Goal: Obtain resource: Download file/media

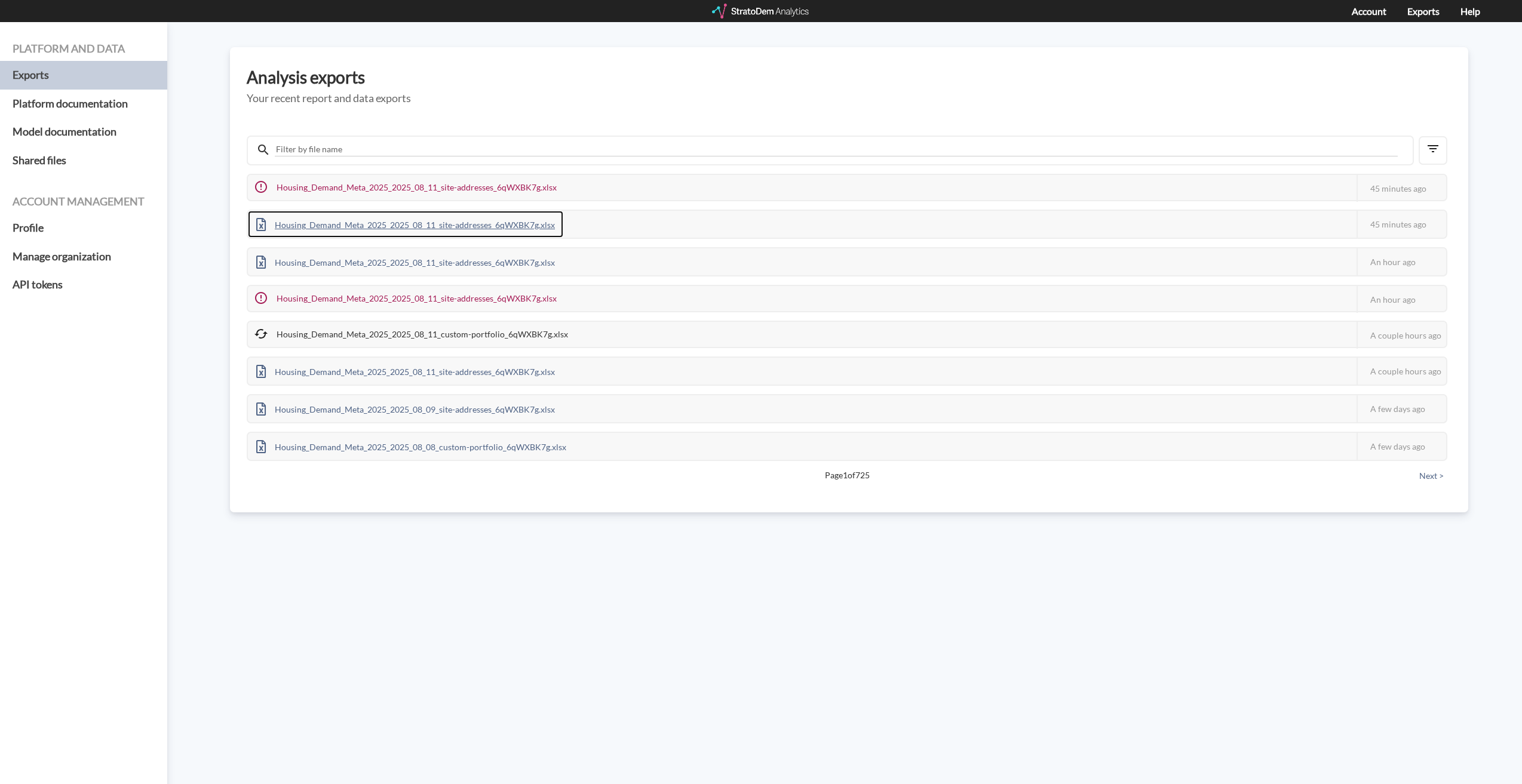
click at [511, 222] on div "Housing_Demand_Meta_2025_2025_08_11_site-addresses_6qWXBK7g.xlsx" at bounding box center [406, 224] width 316 height 27
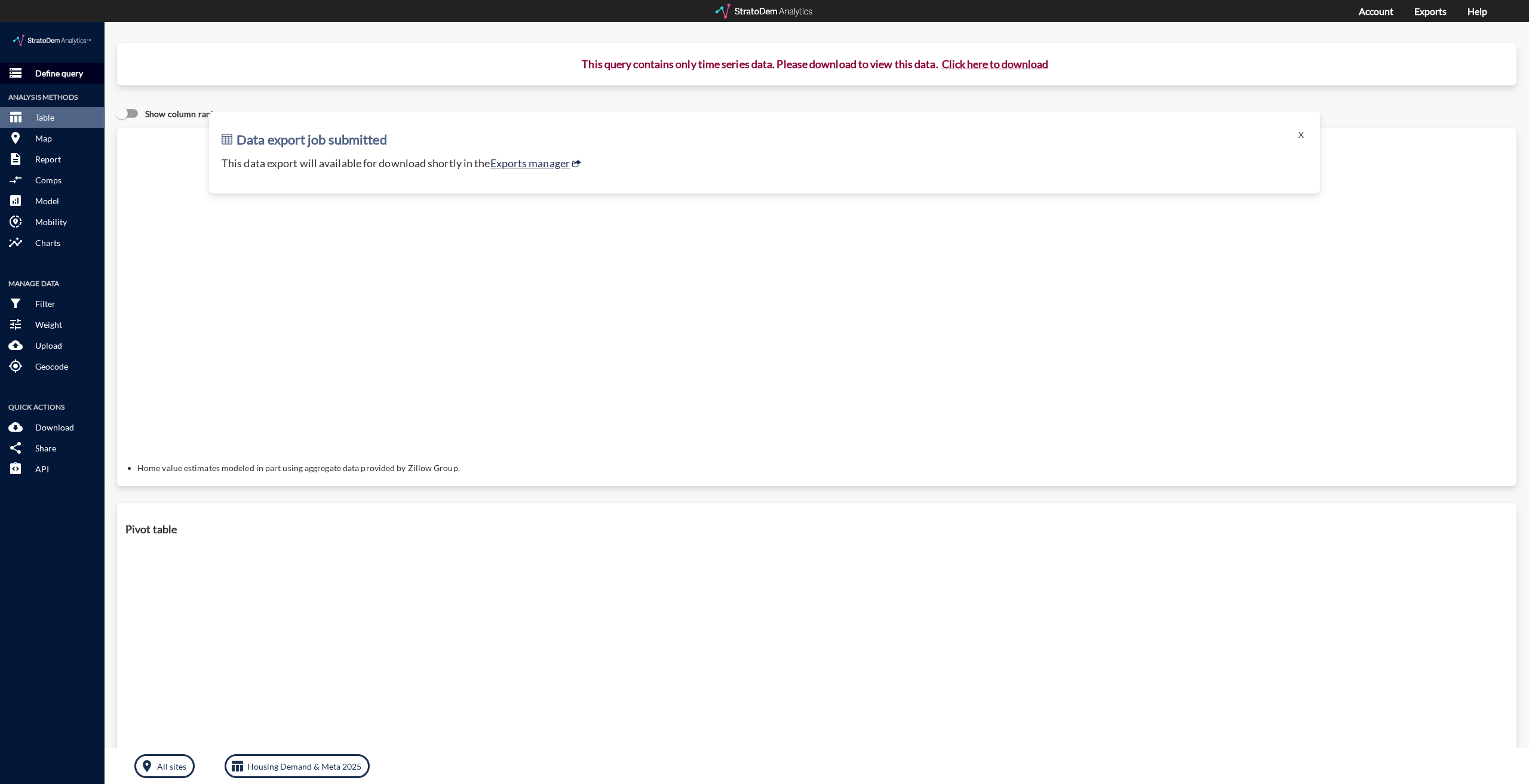
click p "Define query"
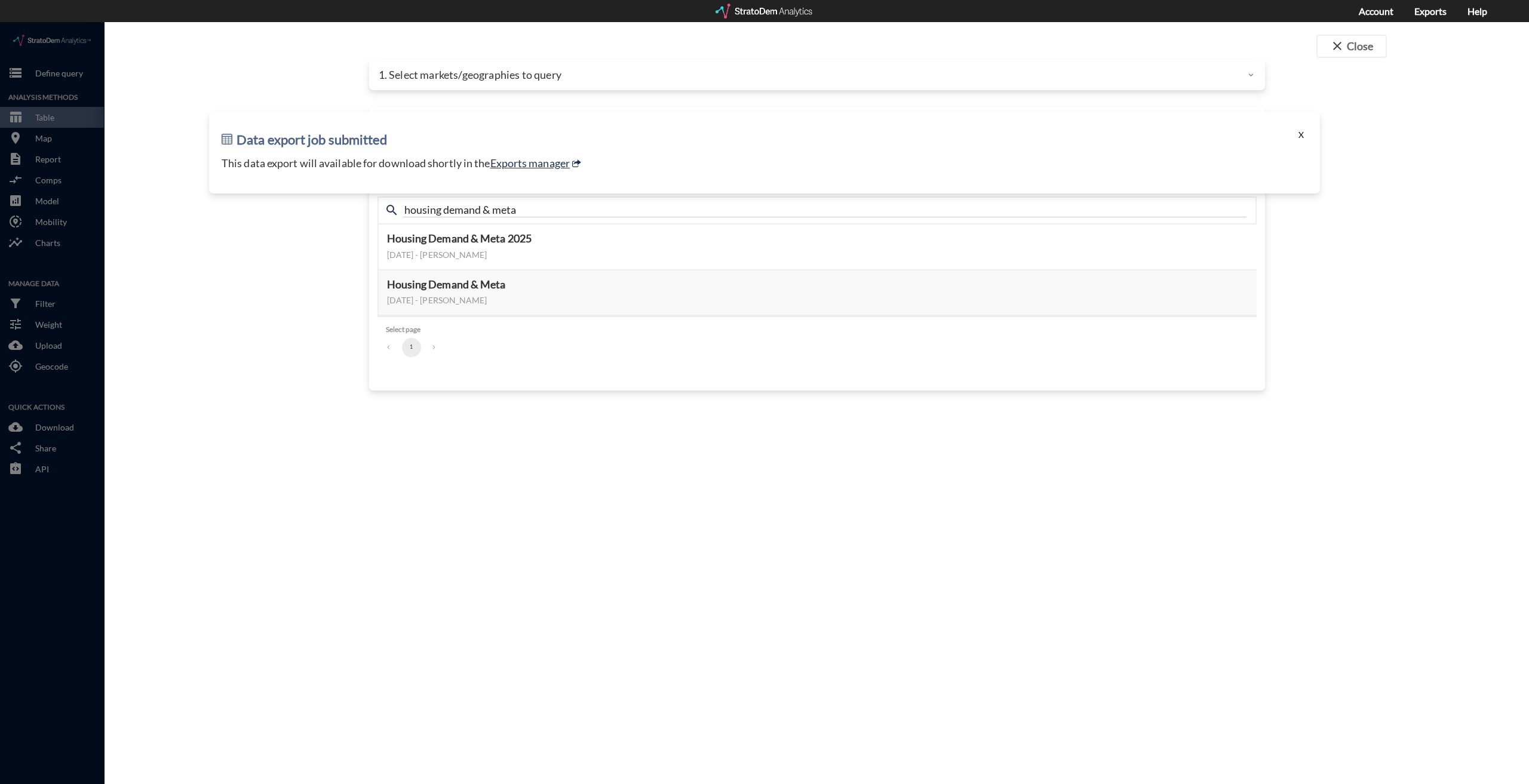
click button "X"
click button "close Close"
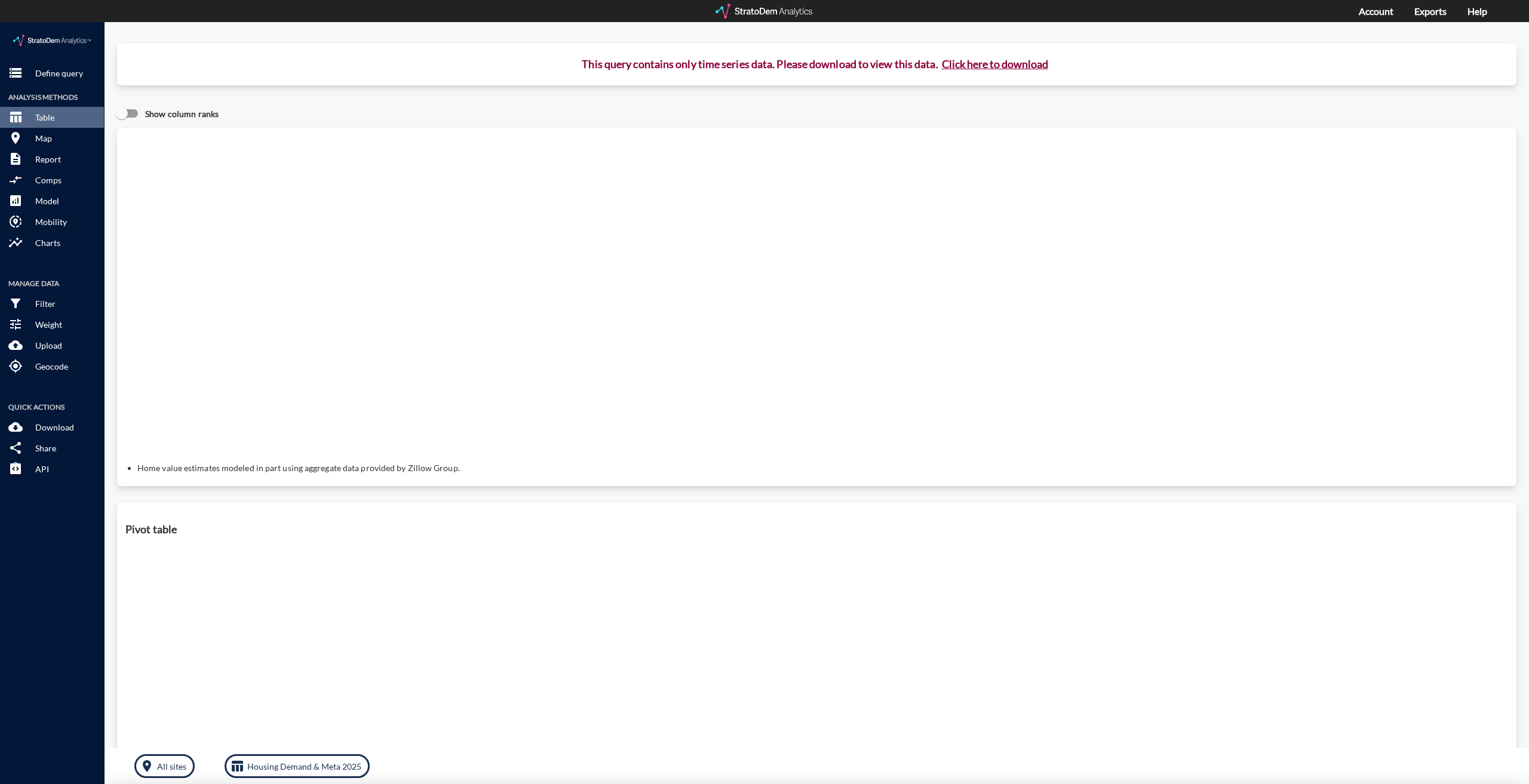
click div
click p "Define query"
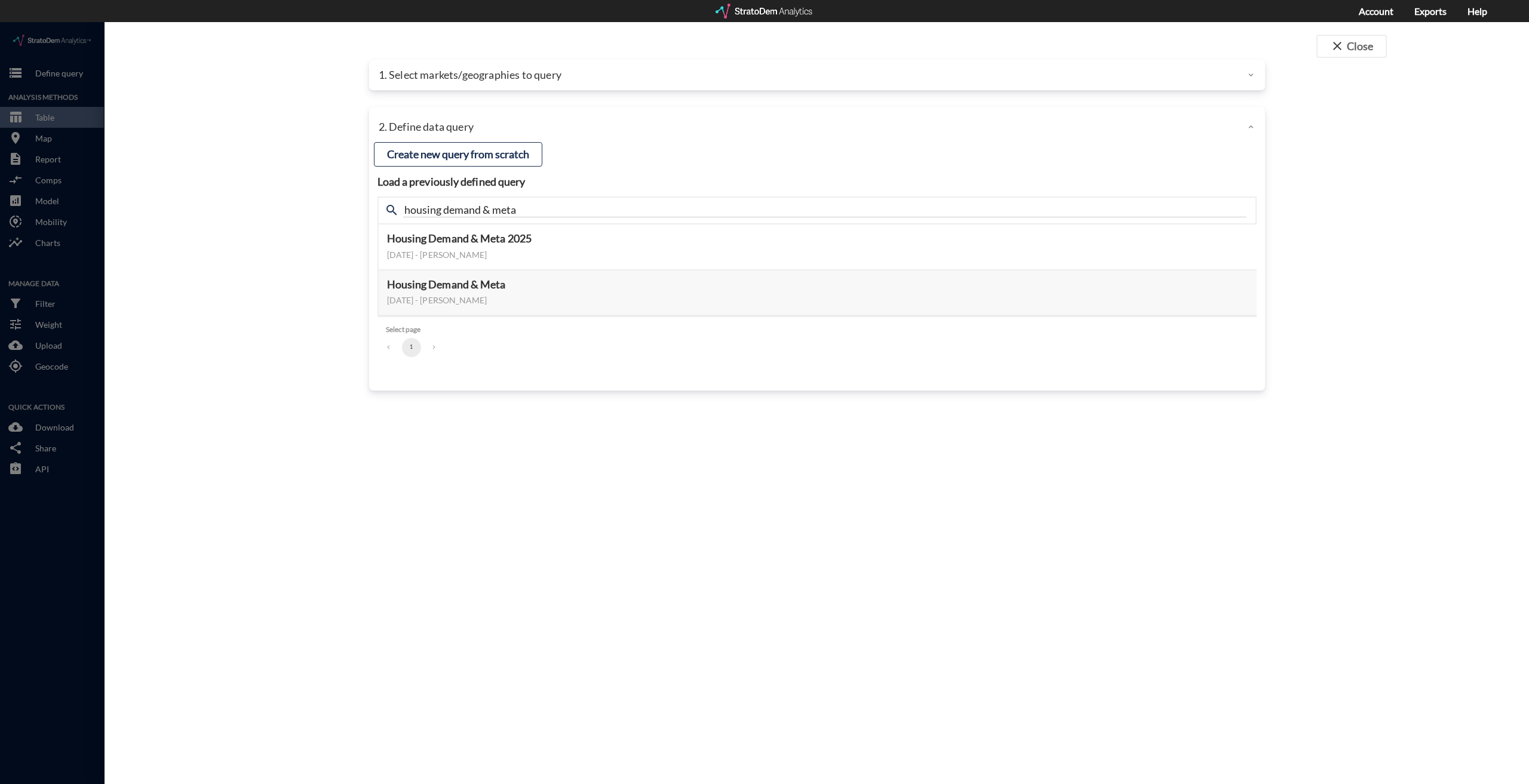
click p "1. Select markets/geographies to query"
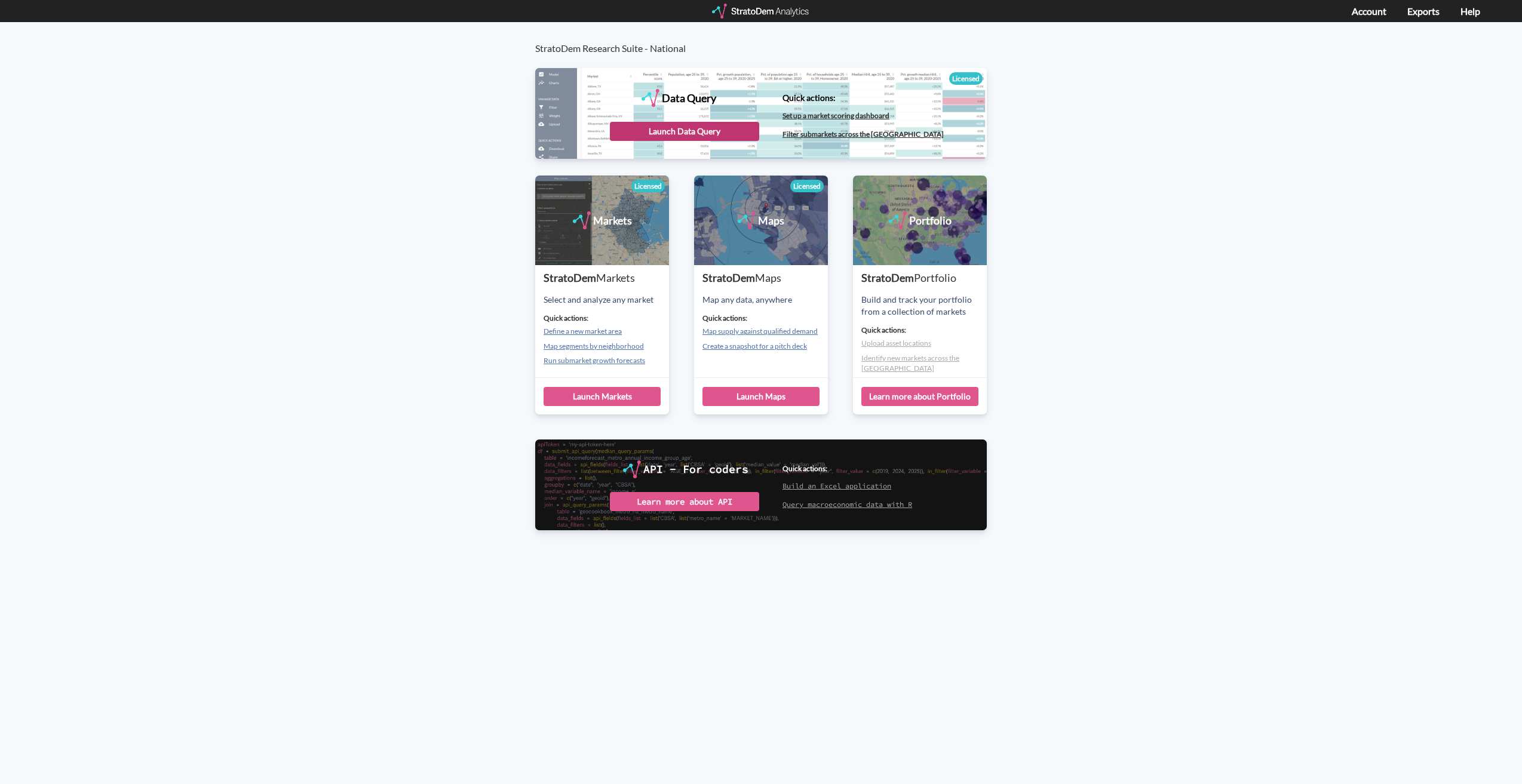
click at [687, 126] on div "Launch Data Query" at bounding box center [684, 131] width 149 height 19
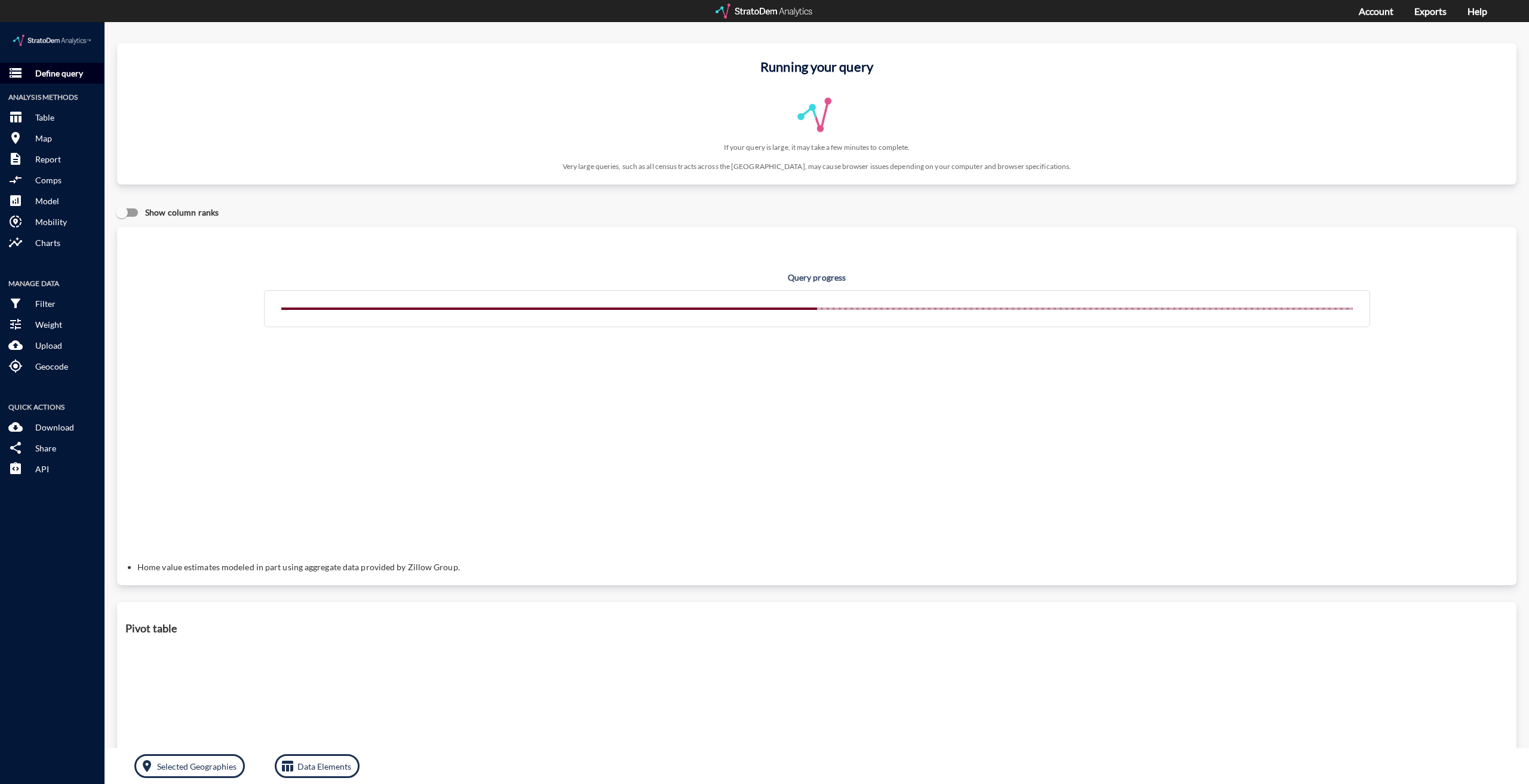
click button "storage Define query"
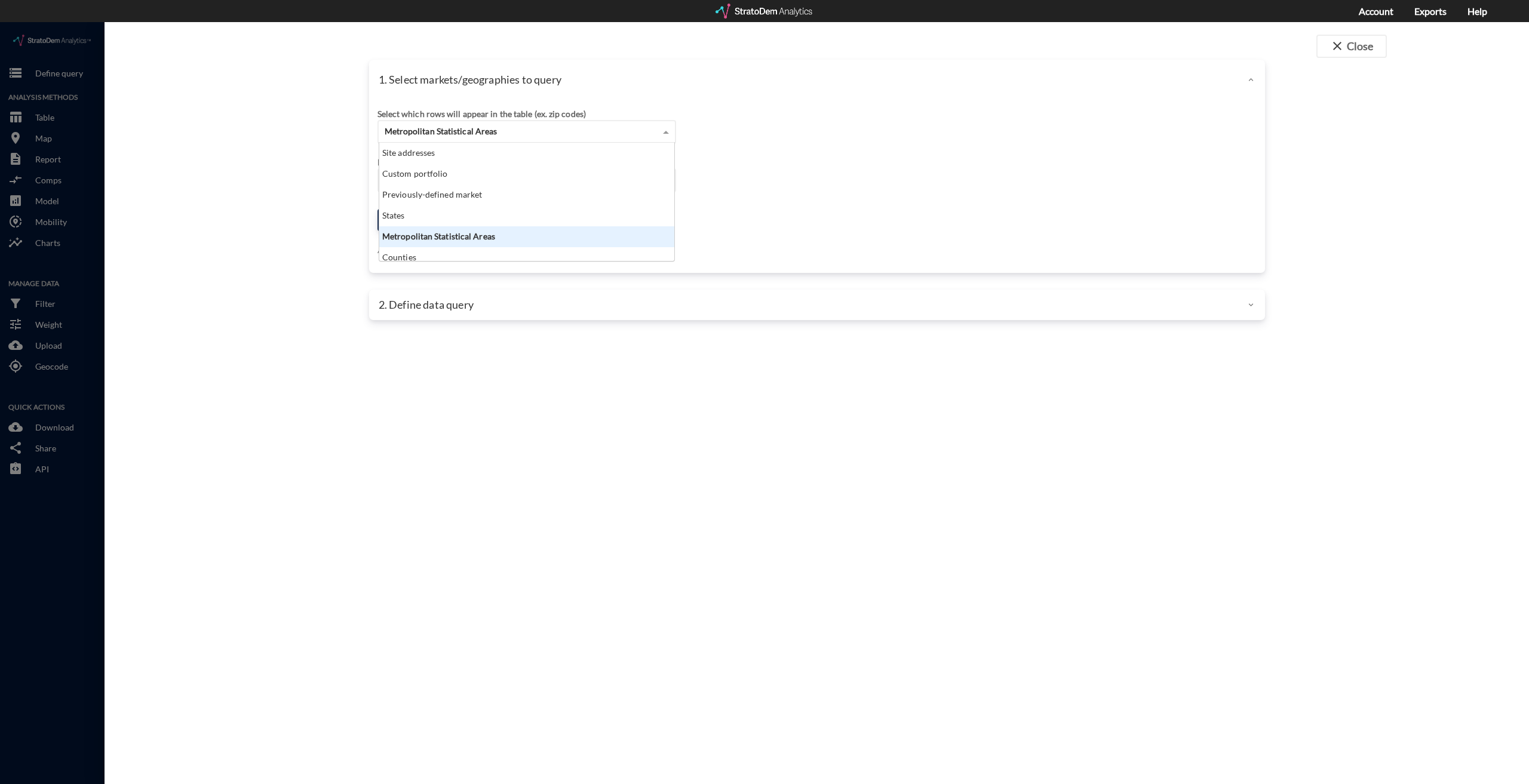
click div "Metropolitan Statistical Areas"
click div "Site addresses"
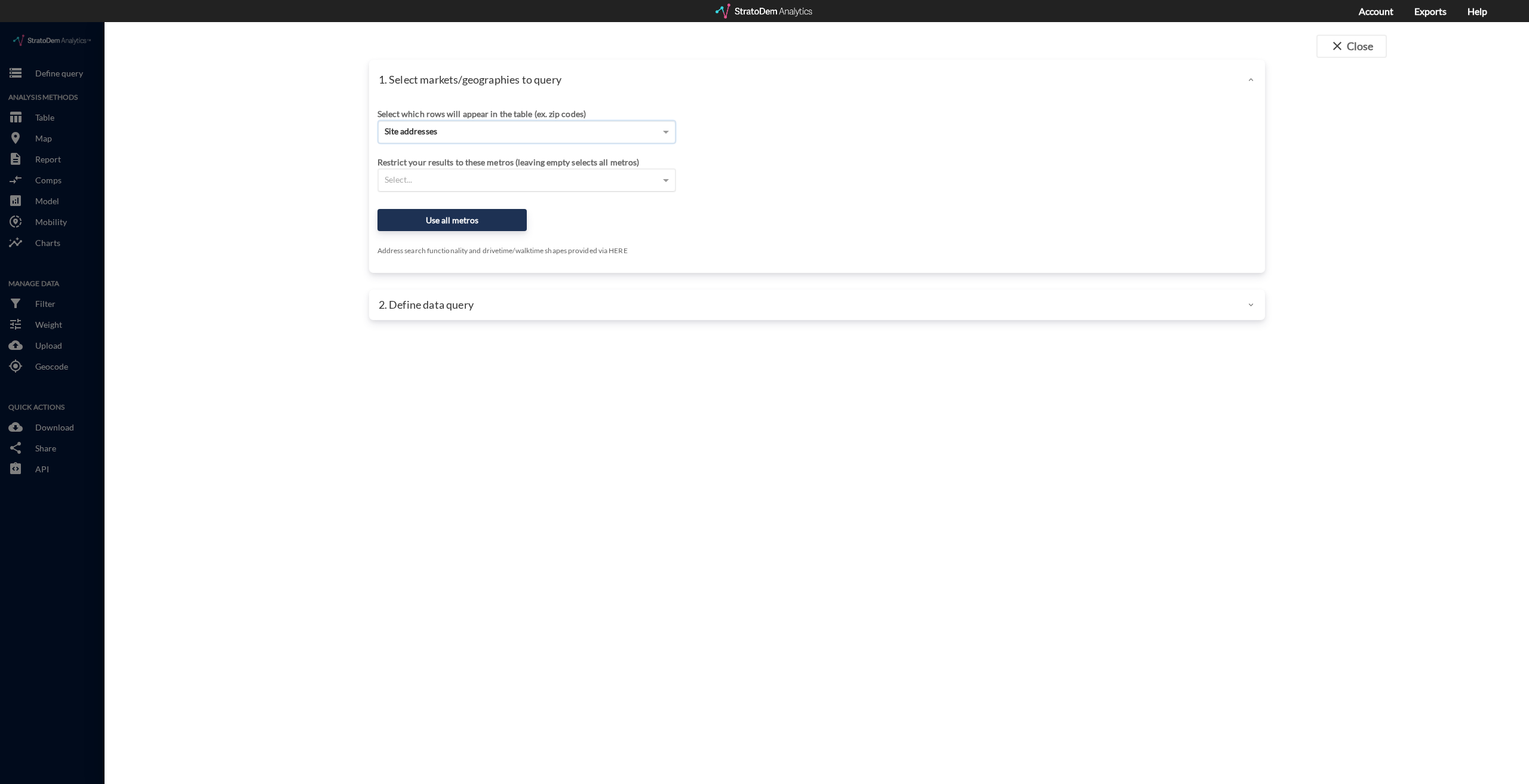
click div "Select..."
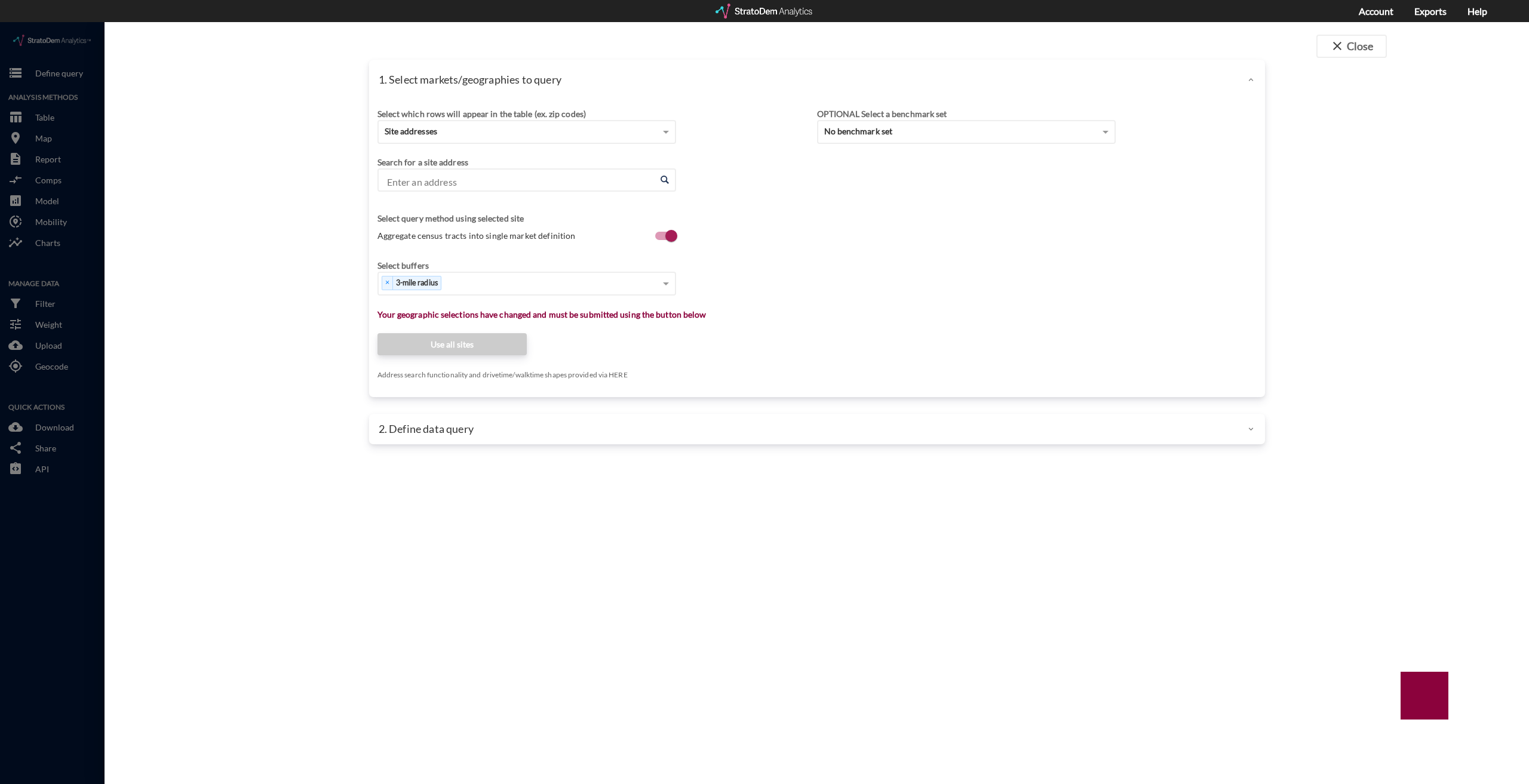
click input "Enter an address"
paste input "71 W Felton Rd, Cartersville, GA 30120"
click input "71 W Felton Rd, Cartersville, GA 30120"
click li "71 W Felton Rd, Cartersville, Georgia"
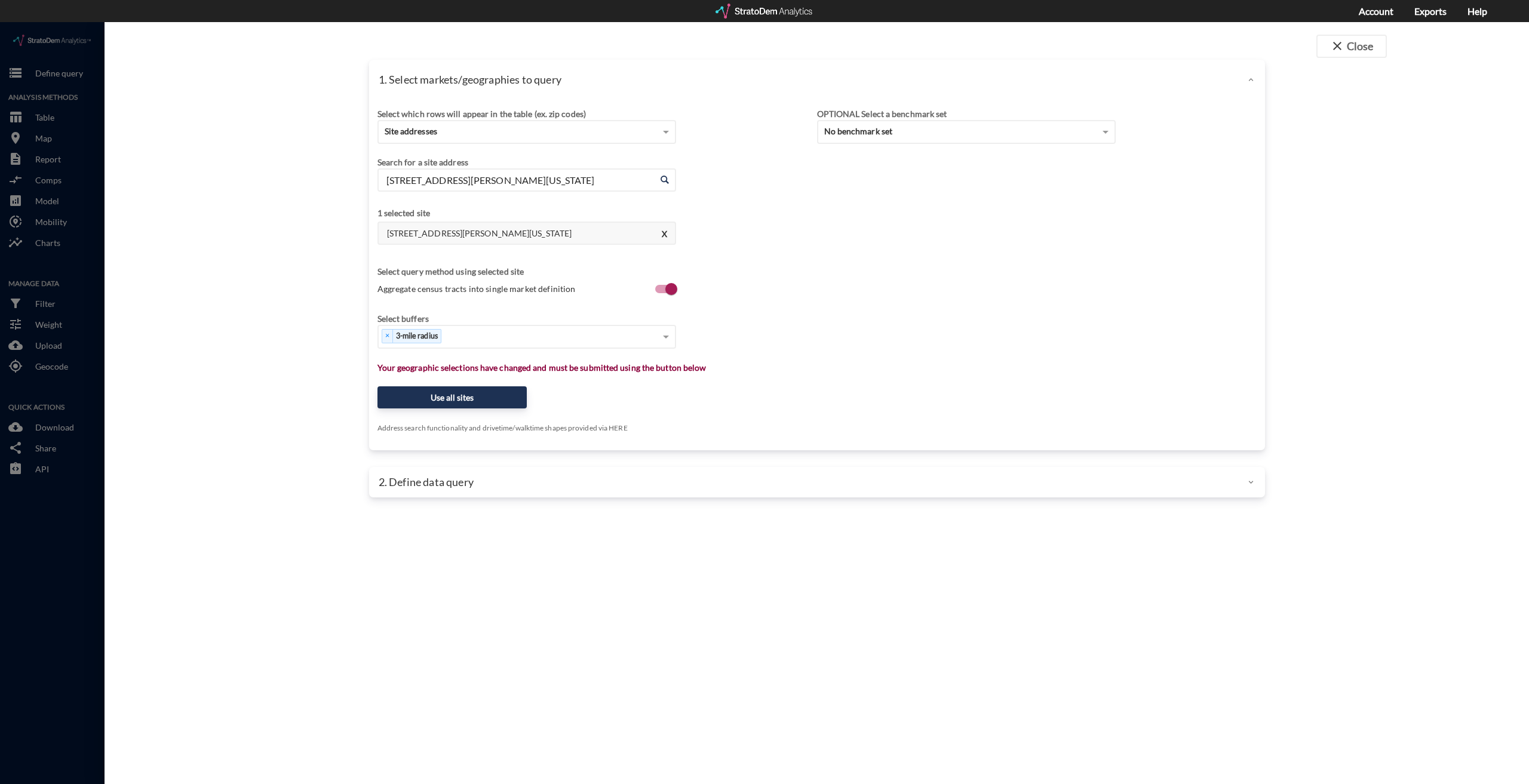
type input "71 W Felton Rd, Cartersville, Georgia"
click span "Aggregate census tracts into single market definition"
click input "Aggregate census tracts into single market definition"
click span "Aggregate census tracts into single market definition"
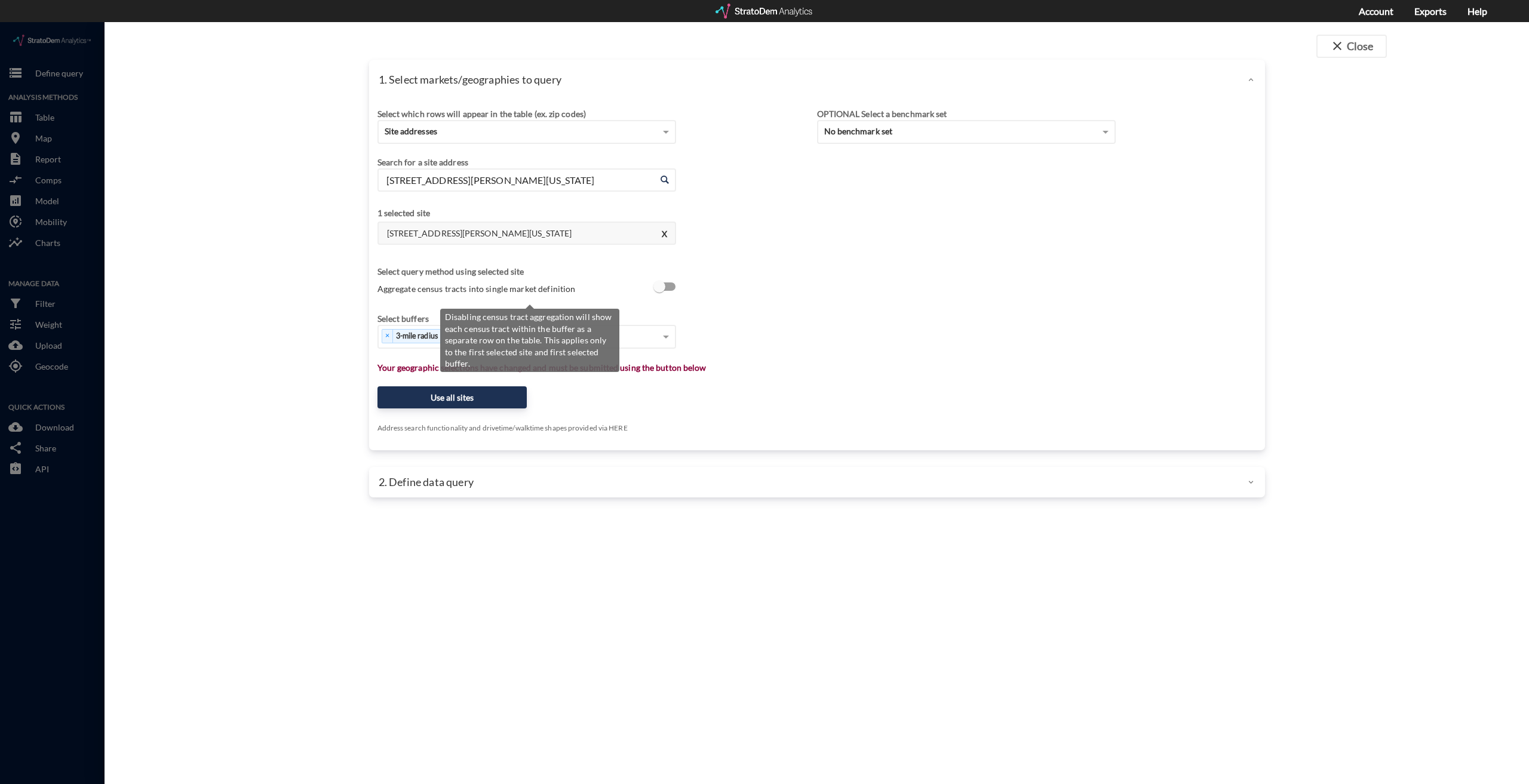
click input "Aggregate census tracts into single market definition"
checkbox input "true"
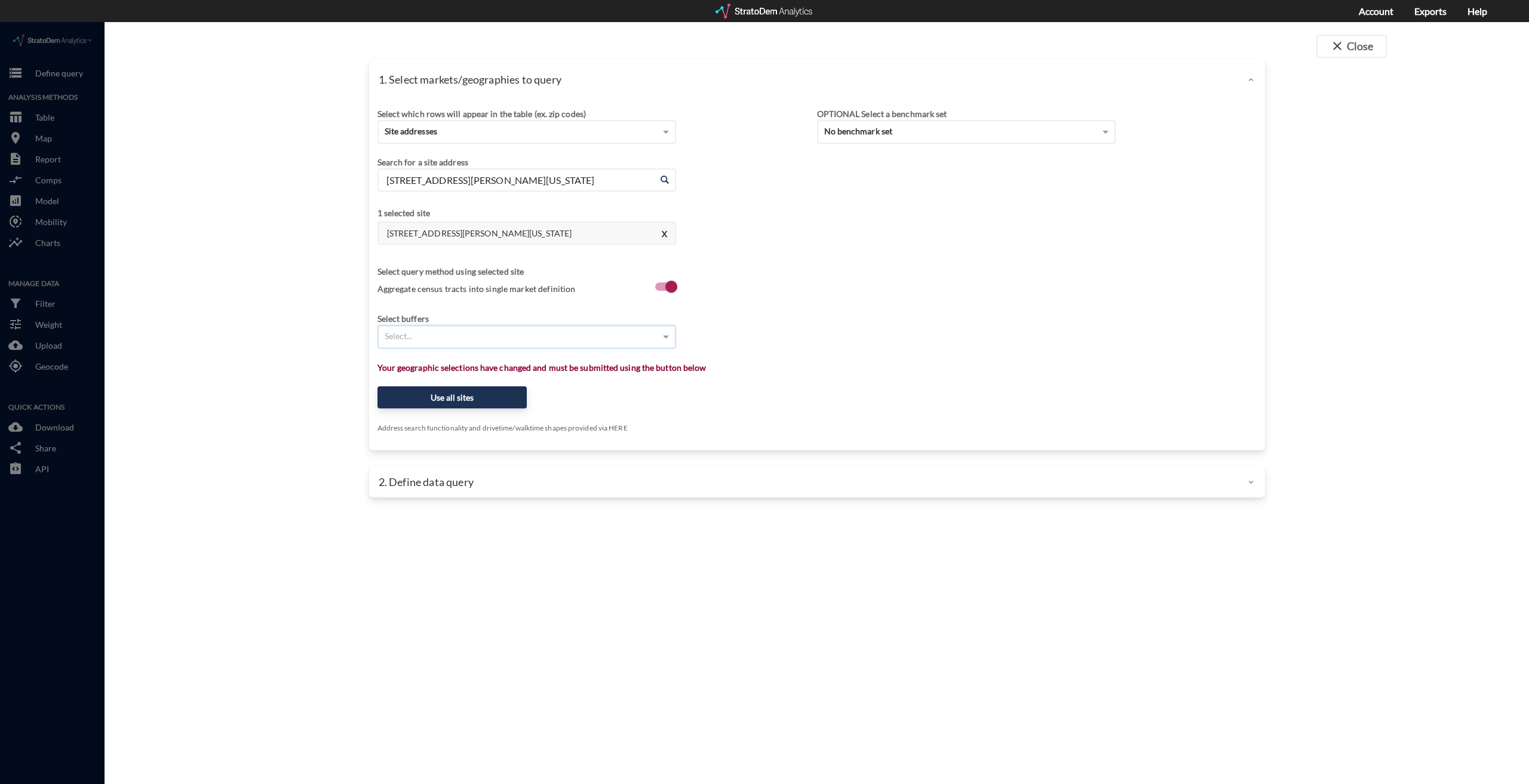
click div "Select..."
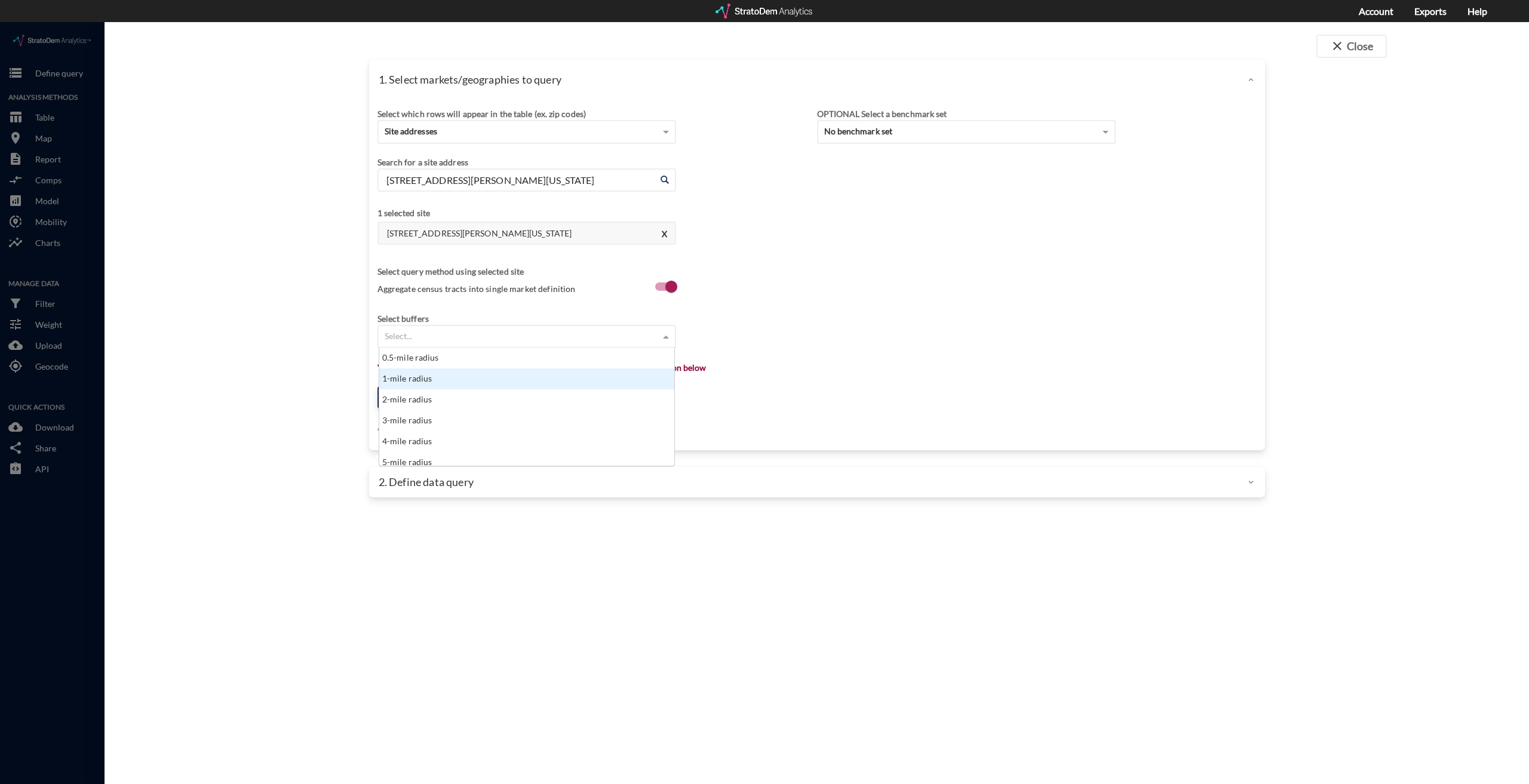
click div "1-mile radius"
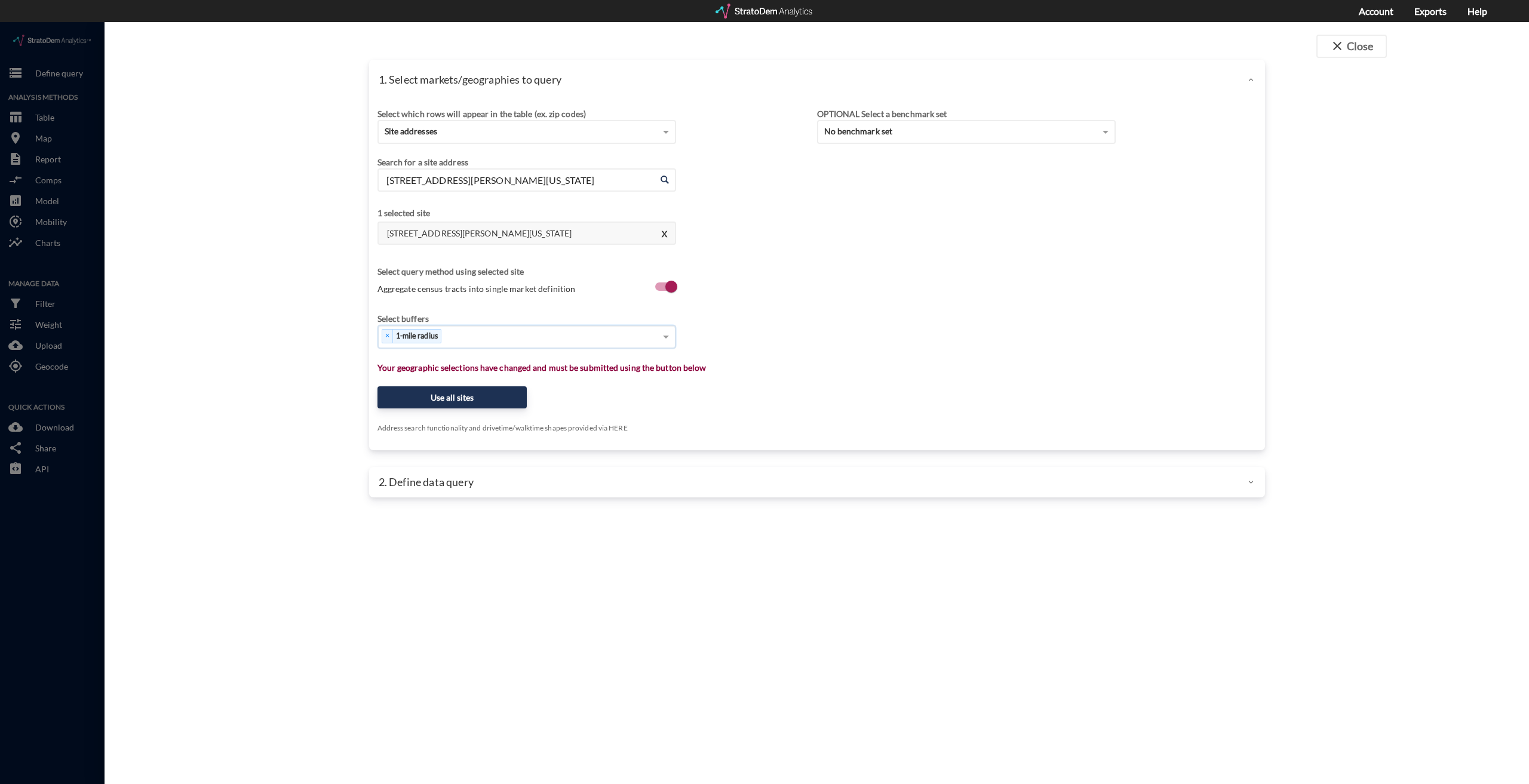
click div "× 1-mile radius"
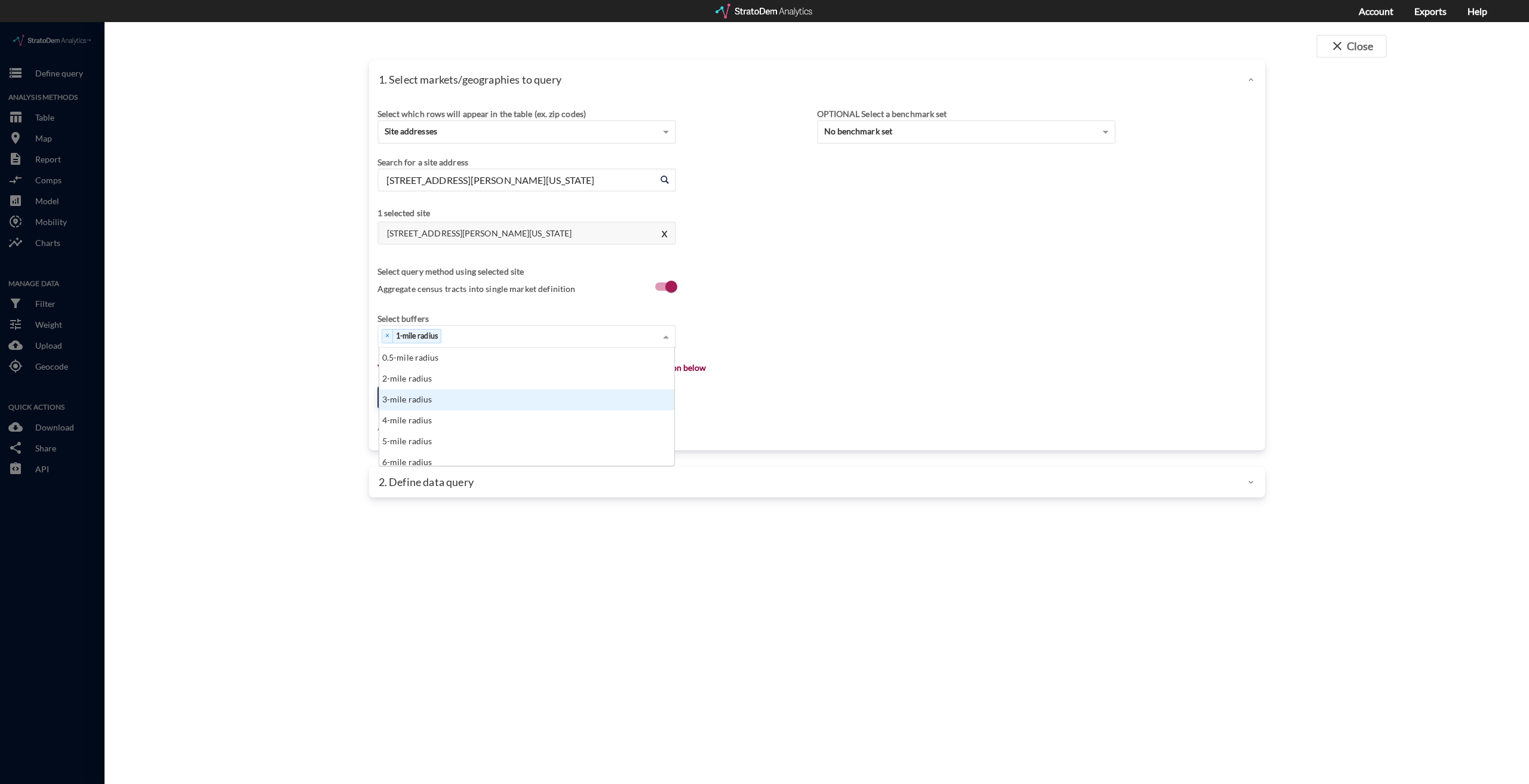
click div "3-mile radius"
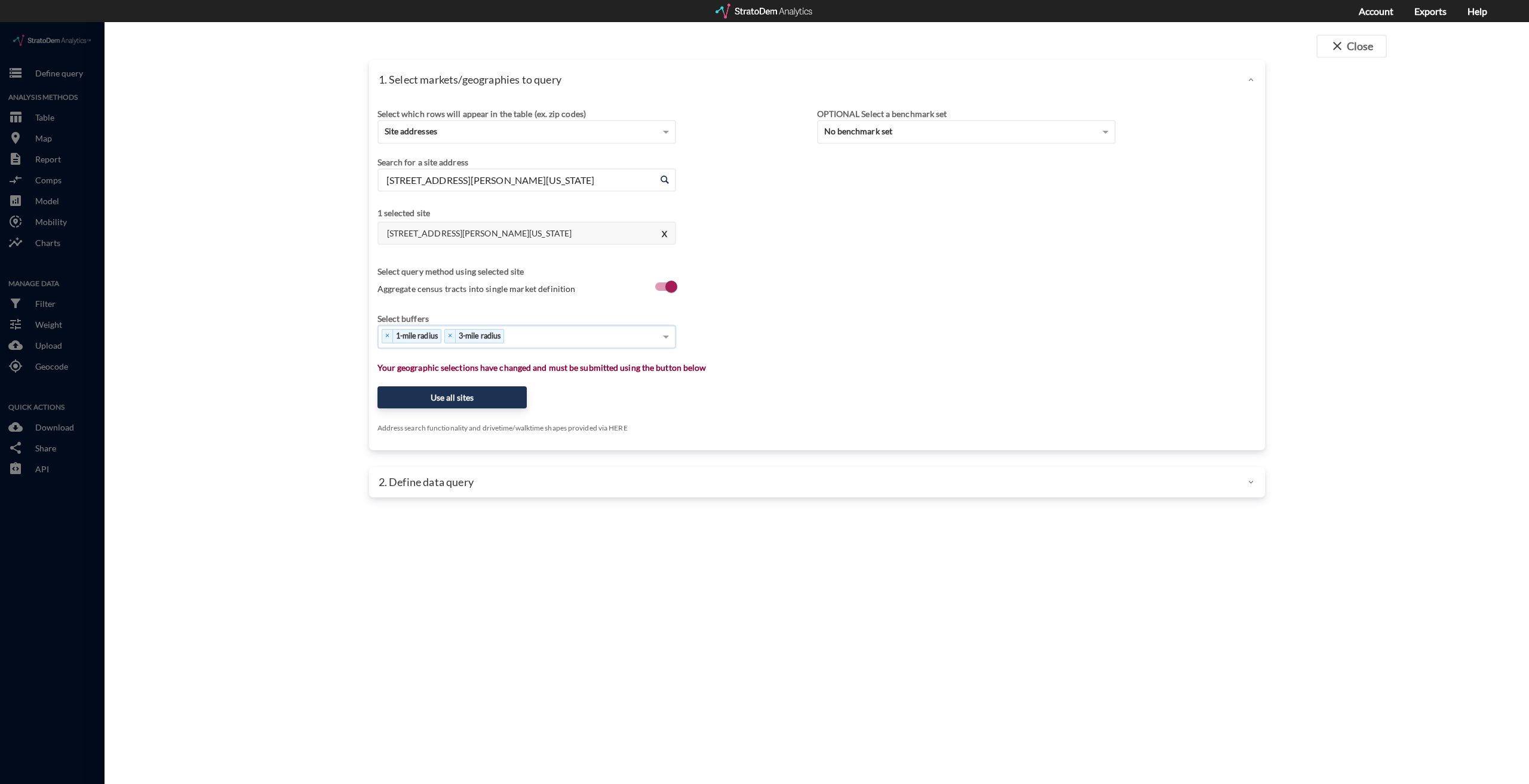
click div "× 1-mile radius × 3-mile radius"
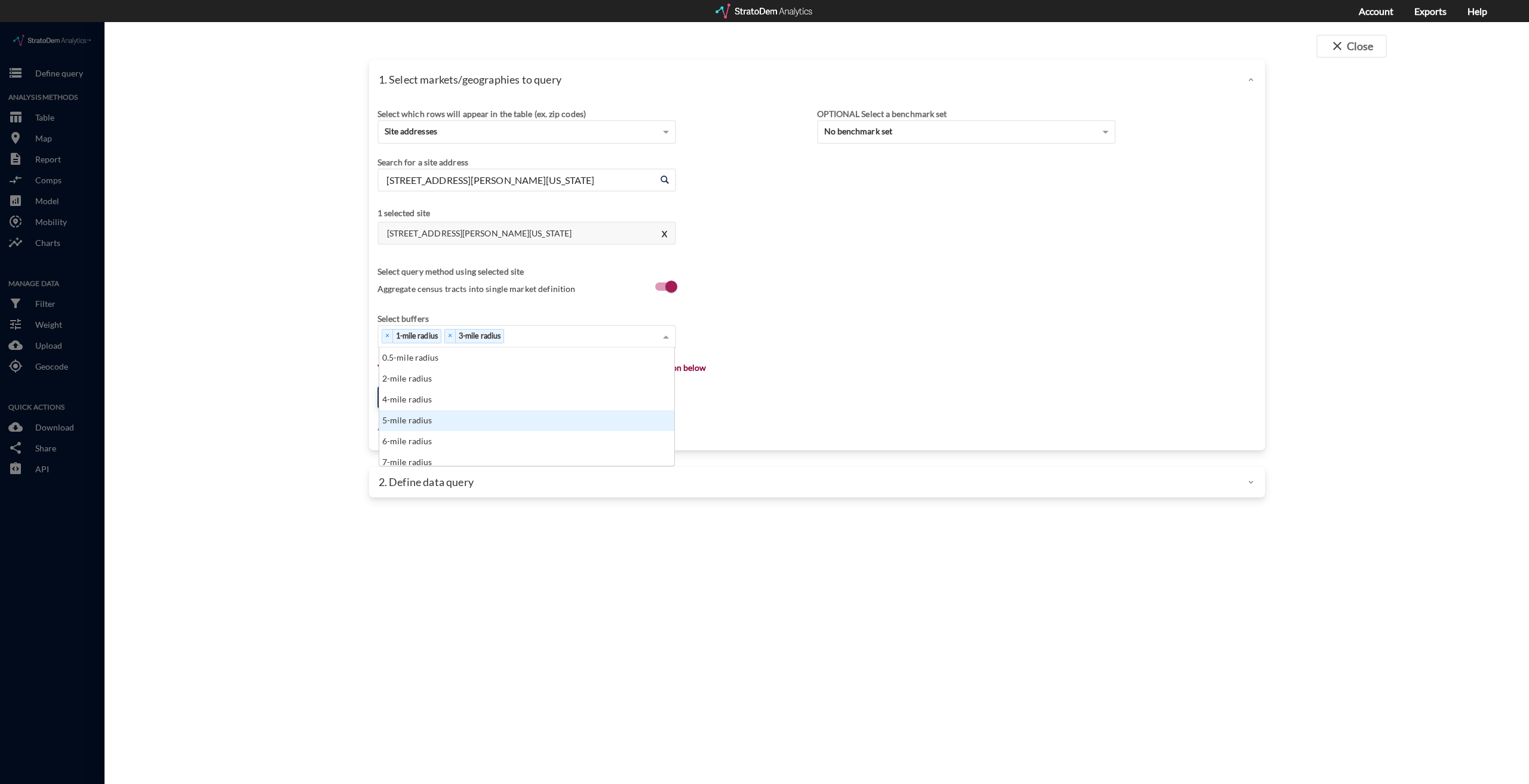
drag, startPoint x: 443, startPoint y: 398, endPoint x: 592, endPoint y: 318, distance: 169.1
click div "5-mile radius"
click div "× 1-mile radius × 3-mile radius × 5-mile radius"
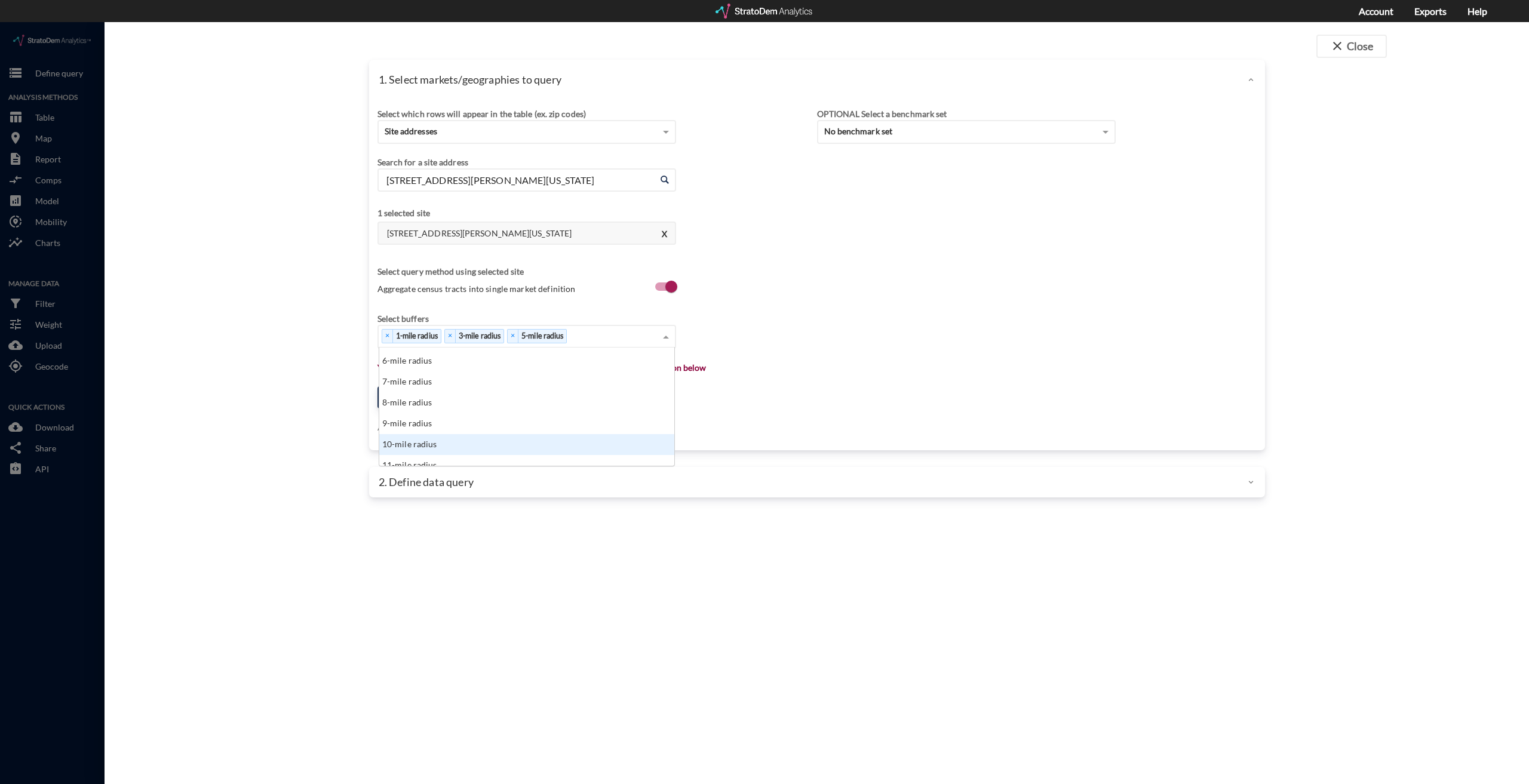
click div "10-mile radius"
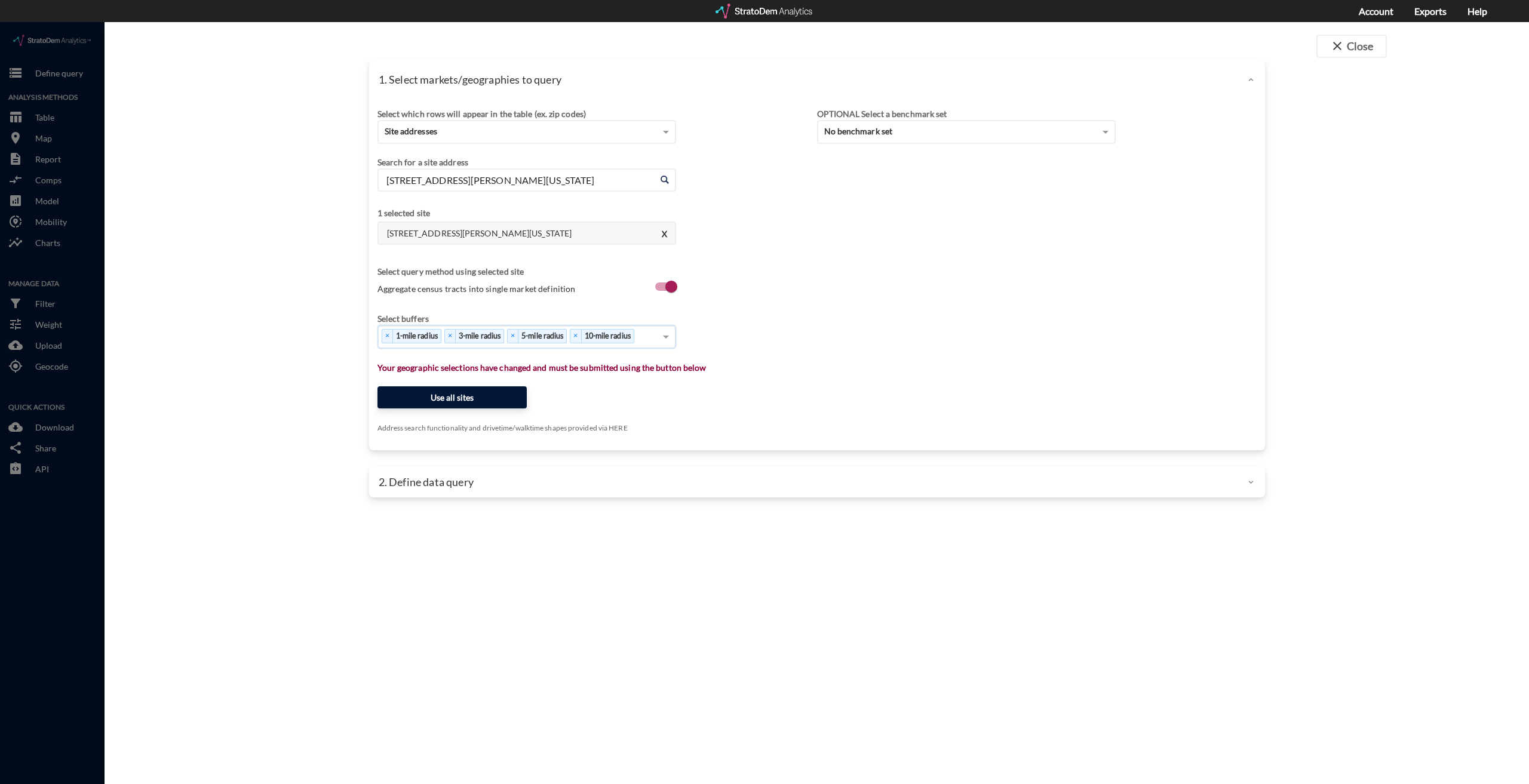
click button "Use all sites"
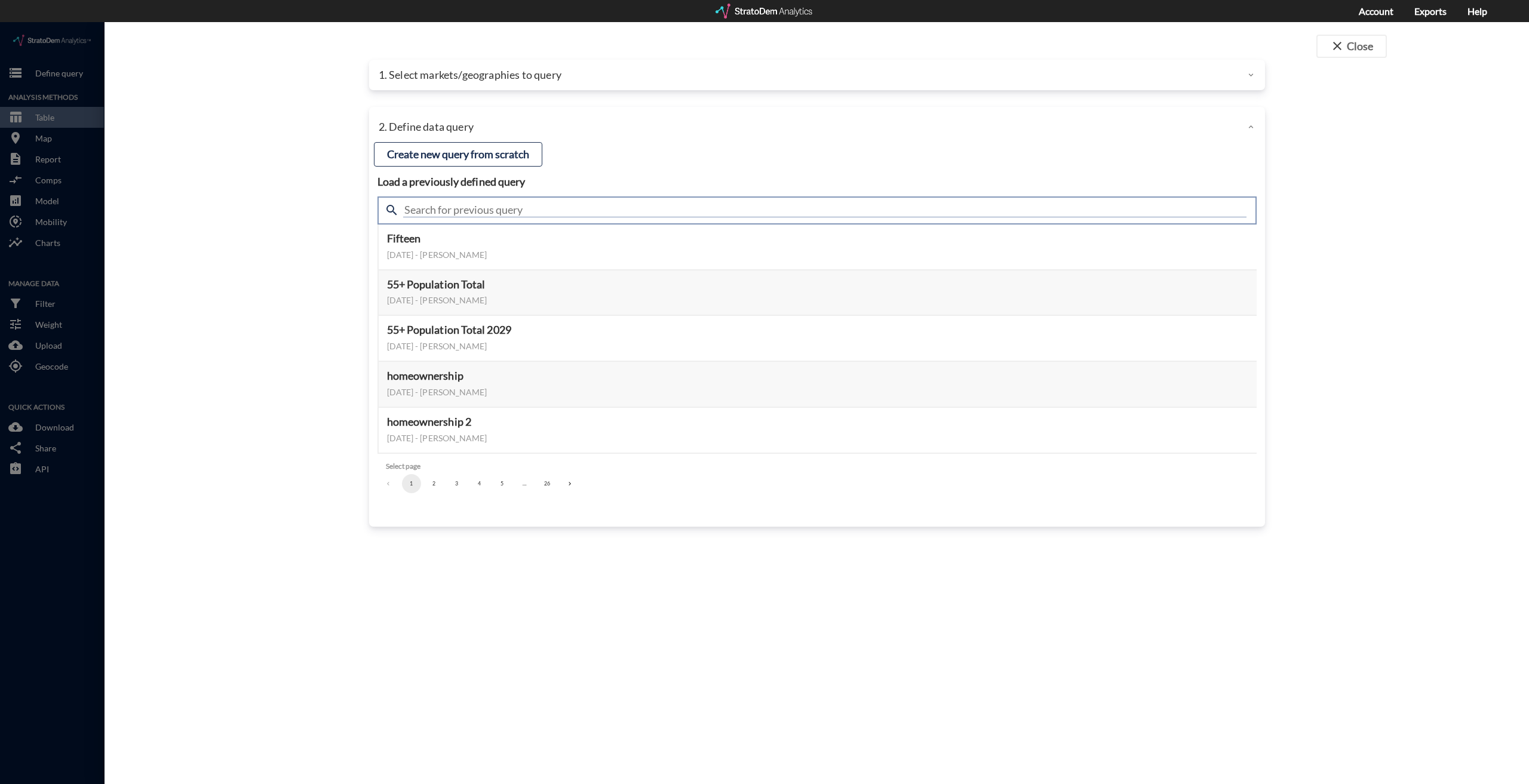
click input "text"
type input "housing demand & meta"
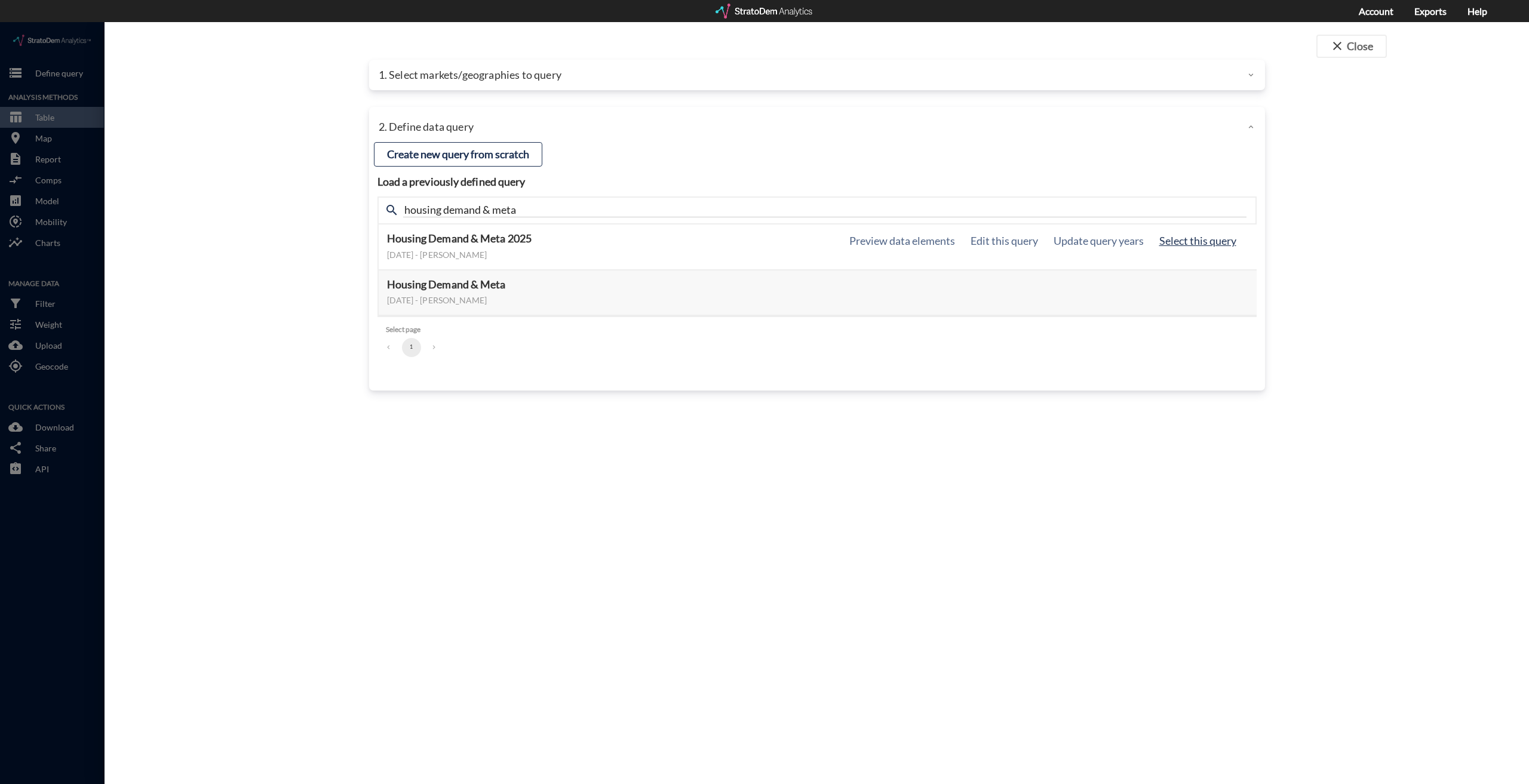
click button "Select this query"
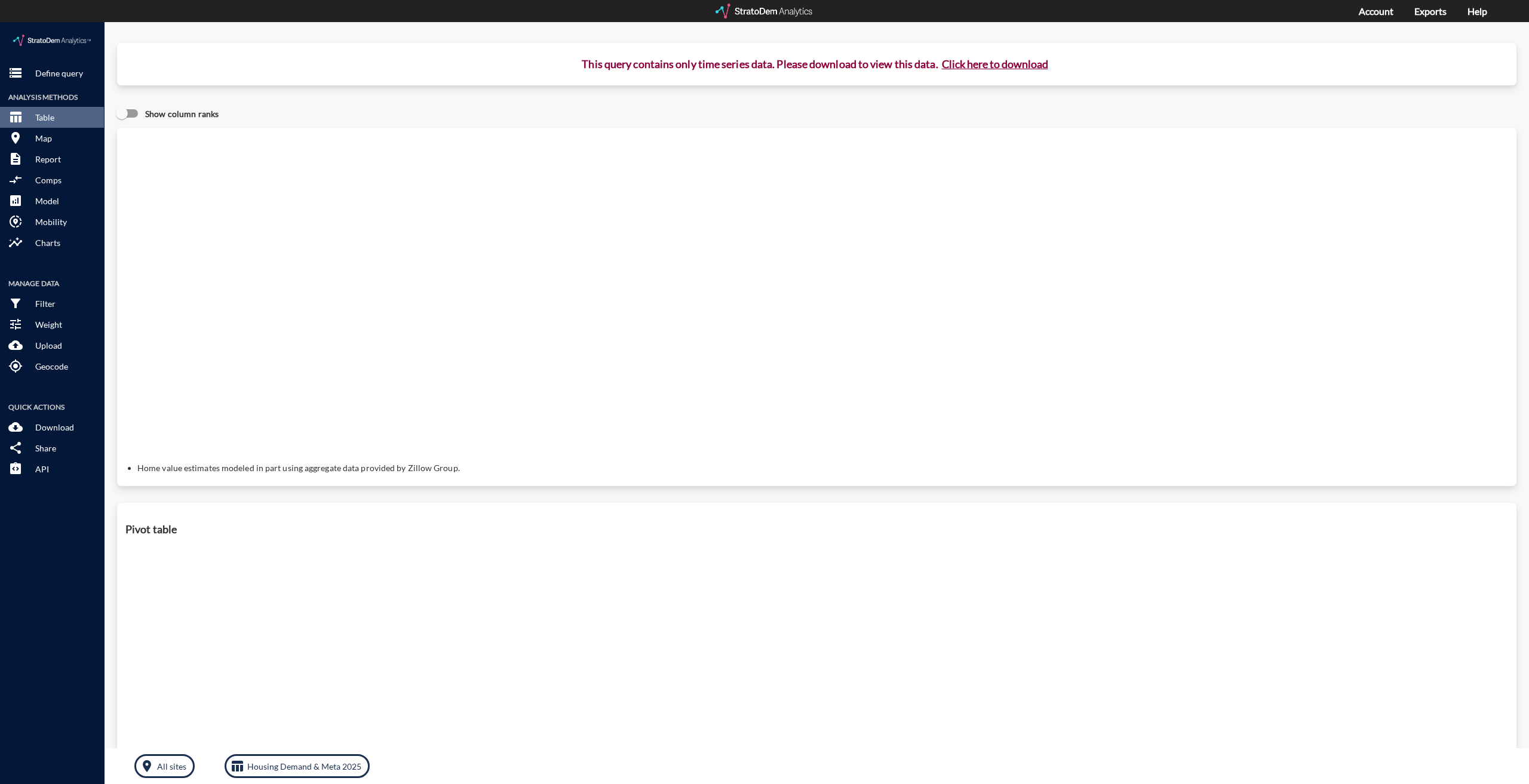
click button "Click here to download"
click link "Exports manager"
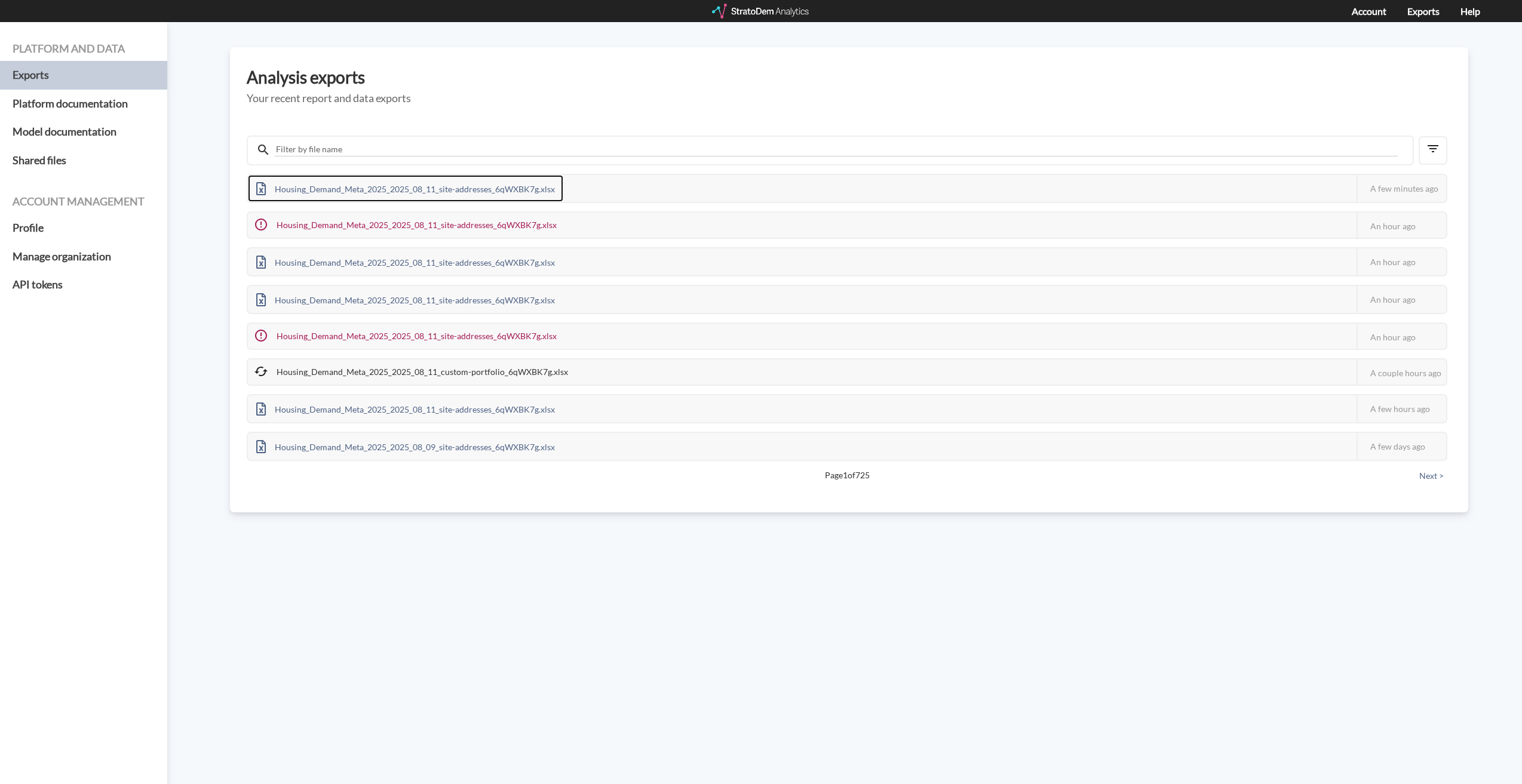
drag, startPoint x: 326, startPoint y: 191, endPoint x: 160, endPoint y: 615, distance: 455.3
click at [326, 191] on div "Housing_Demand_Meta_2025_2025_08_11_site-addresses_6qWXBK7g.xlsx" at bounding box center [406, 189] width 316 height 27
